Goal: Transaction & Acquisition: Purchase product/service

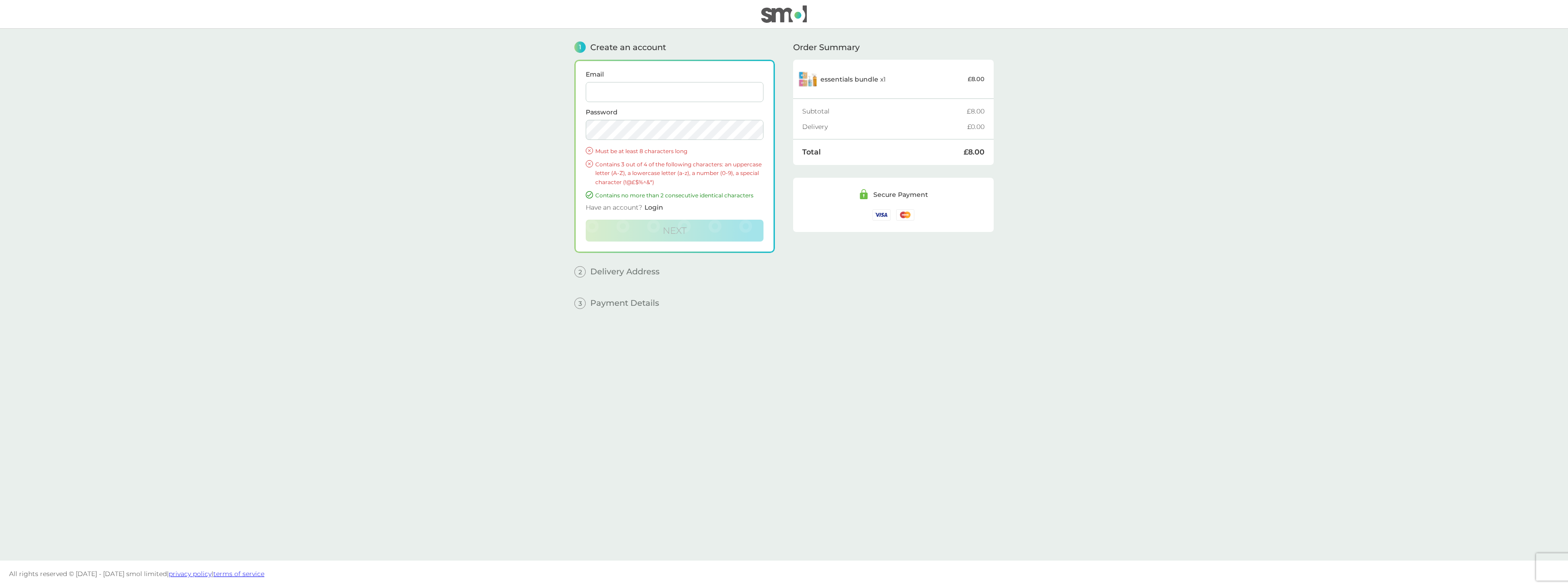
click at [667, 93] on input "Email" at bounding box center [674, 92] width 178 height 20
type input "kerrynclements@gmail.com"
click at [683, 232] on span "Next" at bounding box center [674, 231] width 24 height 11
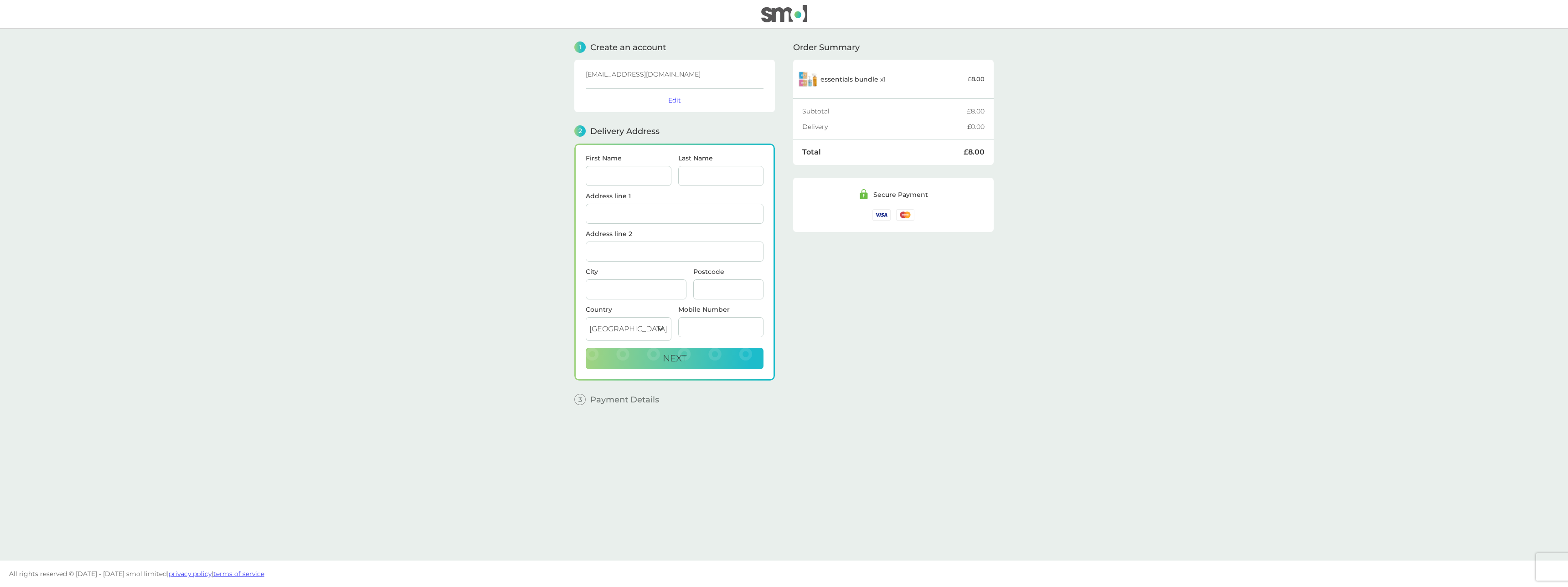
click at [631, 178] on input "First Name" at bounding box center [629, 176] width 86 height 20
type input "Kerryn"
type input "[PERSON_NAME]"
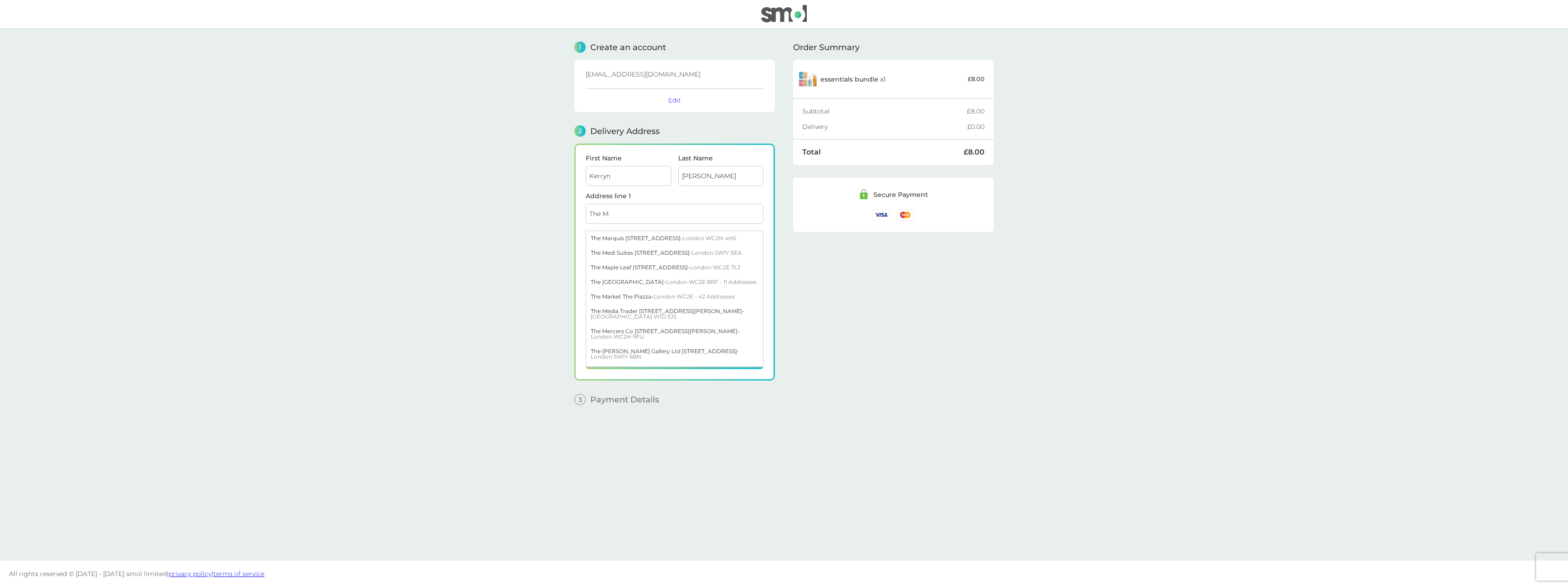
type input "The Mews, [GEOGRAPHIC_DATA], [PERSON_NAME][GEOGRAPHIC_DATA][PERSON_NAME]"
type input "Wokijng"
type input "GU22 0SR"
type input "07725640162"
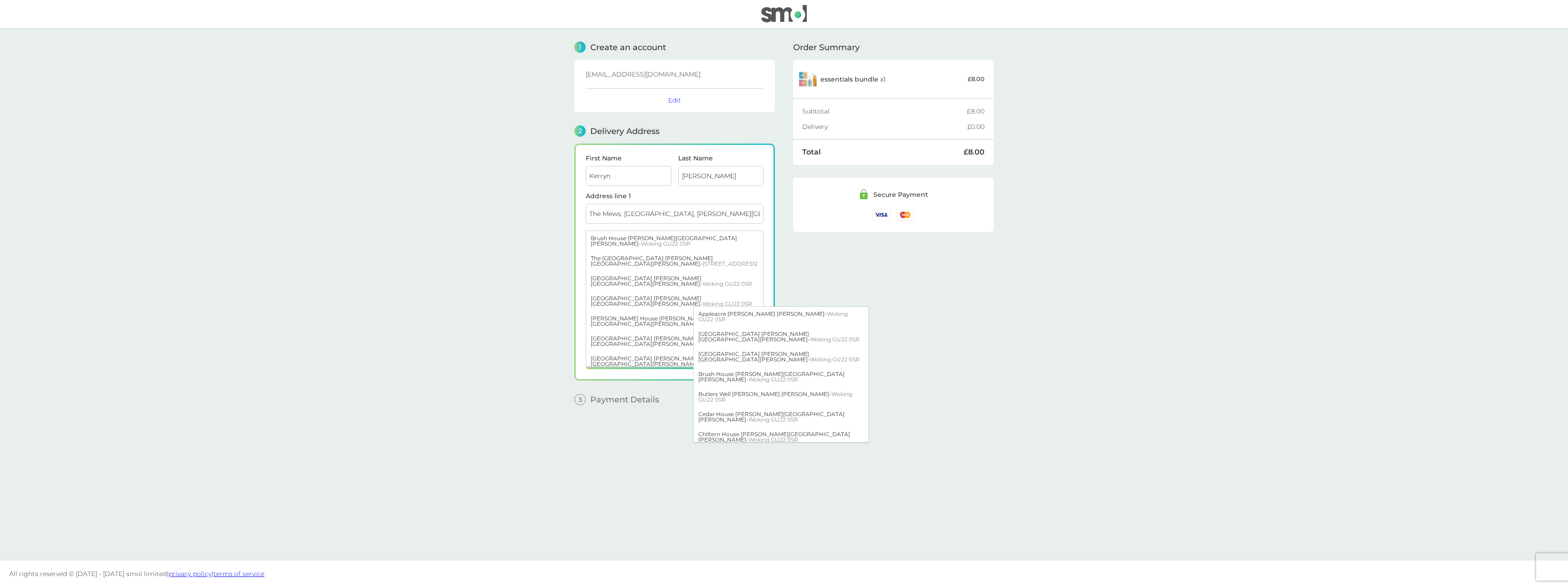
click at [1080, 326] on main "1 Create an account kerrynclements@gmail.com Edit 2 Delivery Address First Name…" at bounding box center [784, 295] width 1568 height 532
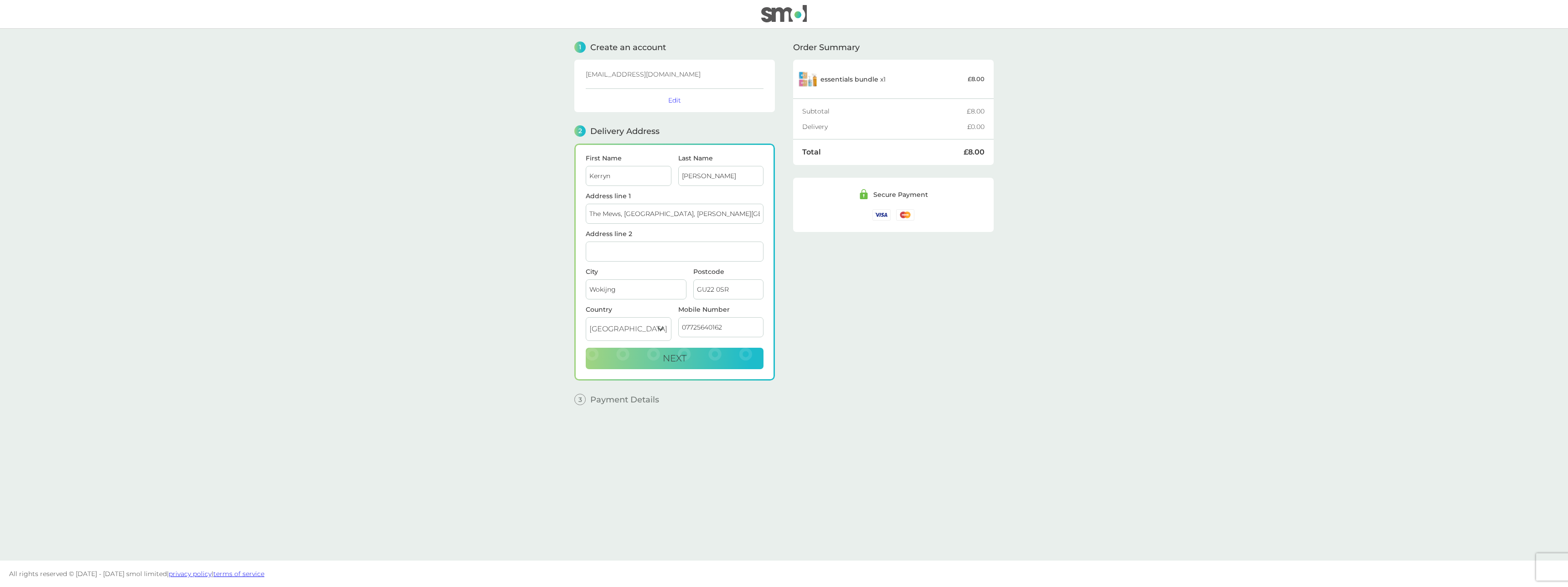
click at [607, 290] on input "Wokijng" at bounding box center [636, 289] width 101 height 20
type input "Woking"
click at [970, 322] on div "Order Summary essentials bundle x 1 £8.00 Subtotal £8.00 Delivery £0.00 Total £…" at bounding box center [894, 288] width 201 height 518
click at [734, 363] on button "Next" at bounding box center [674, 359] width 178 height 22
checkbox input "true"
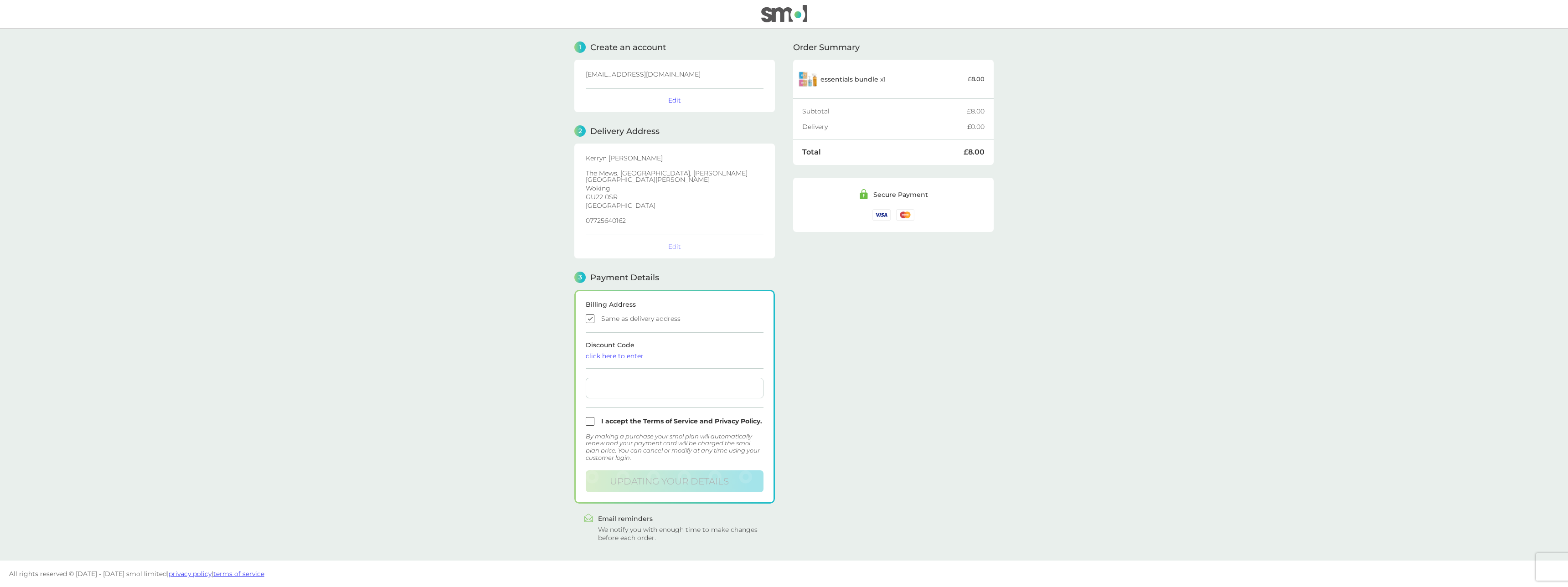
click at [660, 384] on iframe at bounding box center [674, 388] width 170 height 8
click at [640, 389] on div at bounding box center [674, 388] width 178 height 21
click at [587, 417] on input "checkbox" at bounding box center [674, 421] width 178 height 9
checkbox input "true"
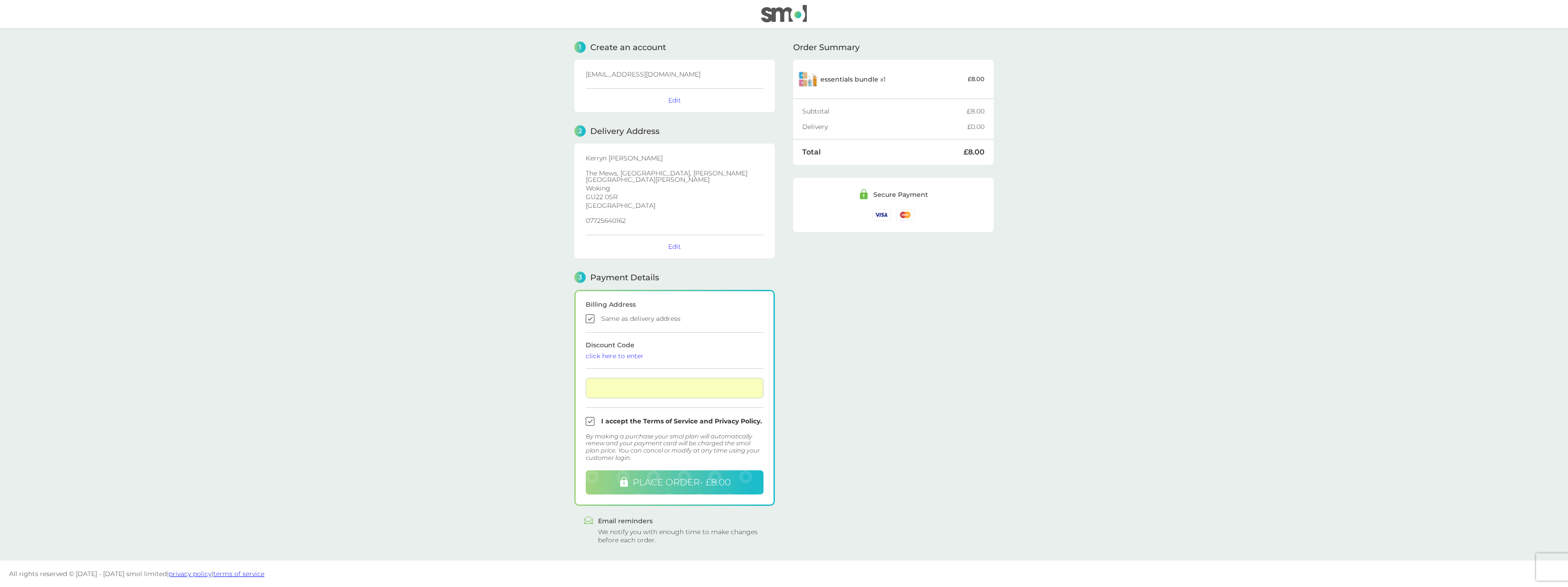
click at [693, 478] on span "PLACE ORDER - £8.00" at bounding box center [682, 482] width 98 height 11
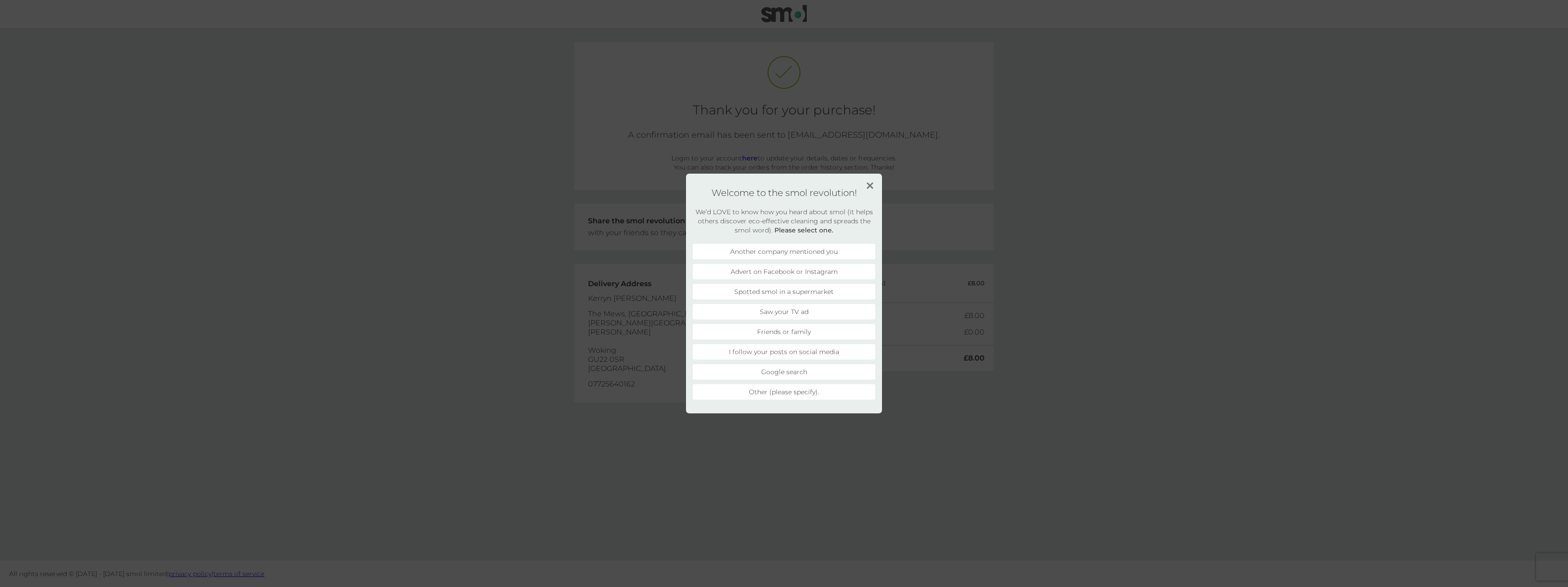
click at [867, 188] on img at bounding box center [870, 186] width 7 height 7
